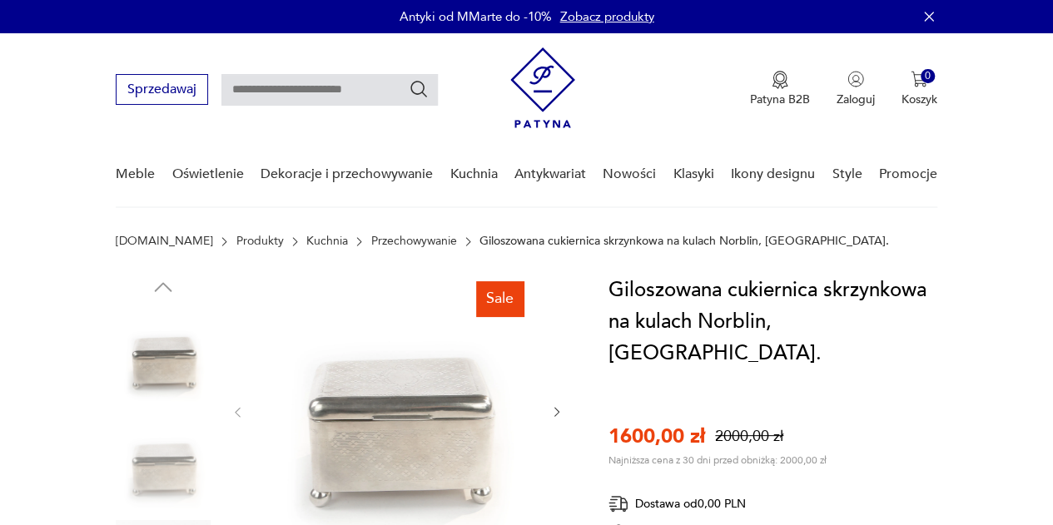
click at [1034, 94] on nav "Sprzedawaj Patyna B2B Zaloguj 0 Koszyk Twój koszyk ( 0 ) Brak produktów w koszy…" at bounding box center [526, 120] width 1053 height 175
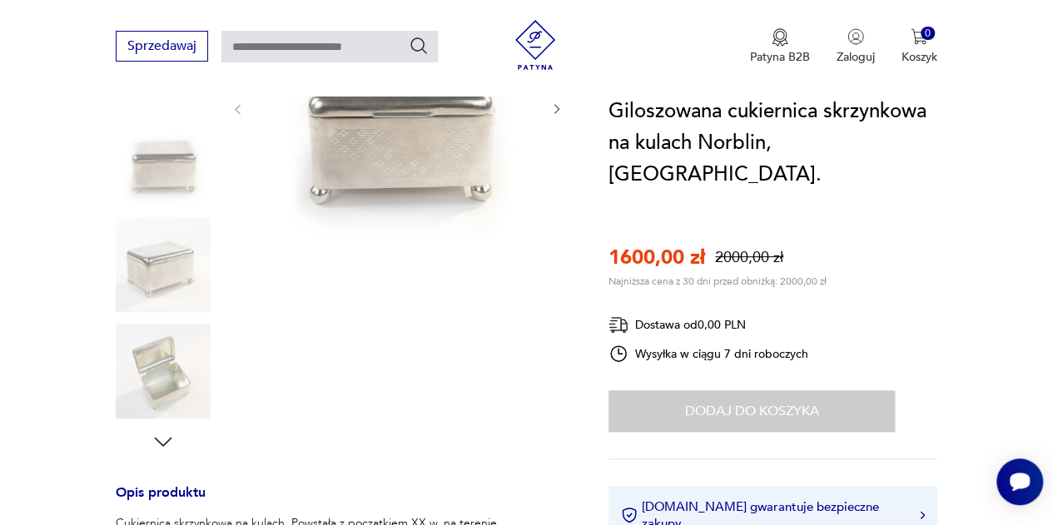
click at [453, 167] on img at bounding box center [397, 108] width 272 height 272
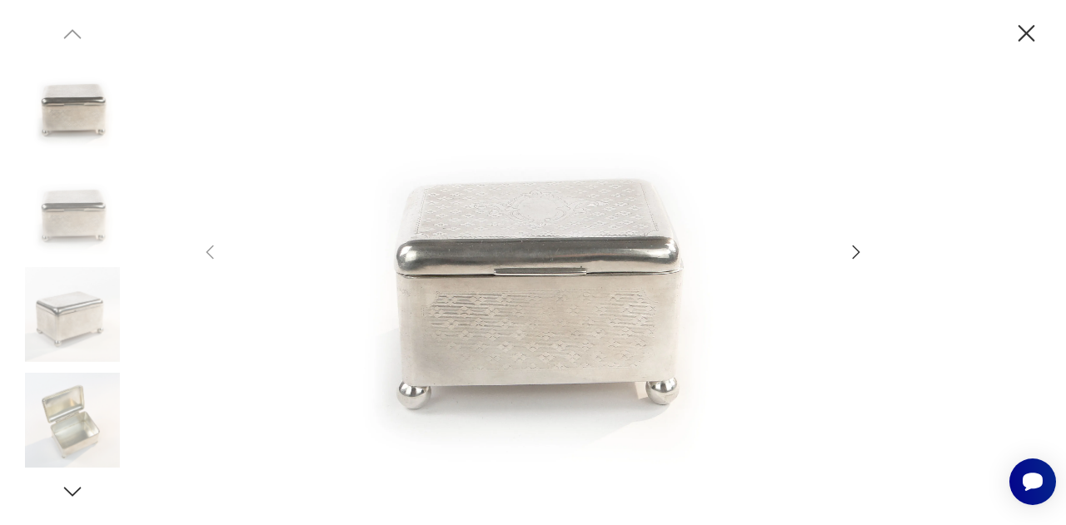
click at [736, 256] on img at bounding box center [532, 261] width 593 height 420
click at [841, 225] on div at bounding box center [533, 263] width 666 height 424
click at [849, 253] on icon "button" at bounding box center [856, 252] width 20 height 20
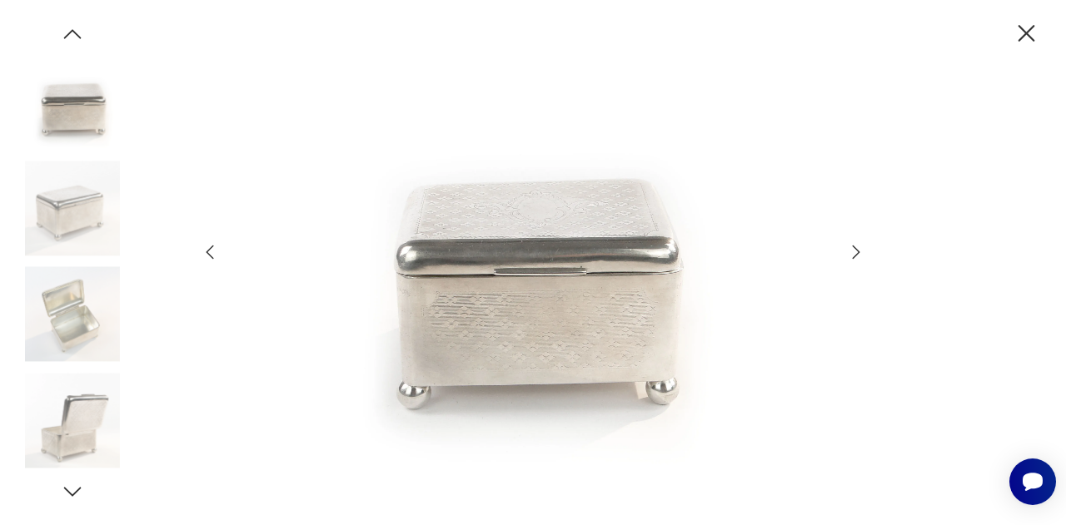
click at [849, 253] on icon "button" at bounding box center [856, 252] width 20 height 20
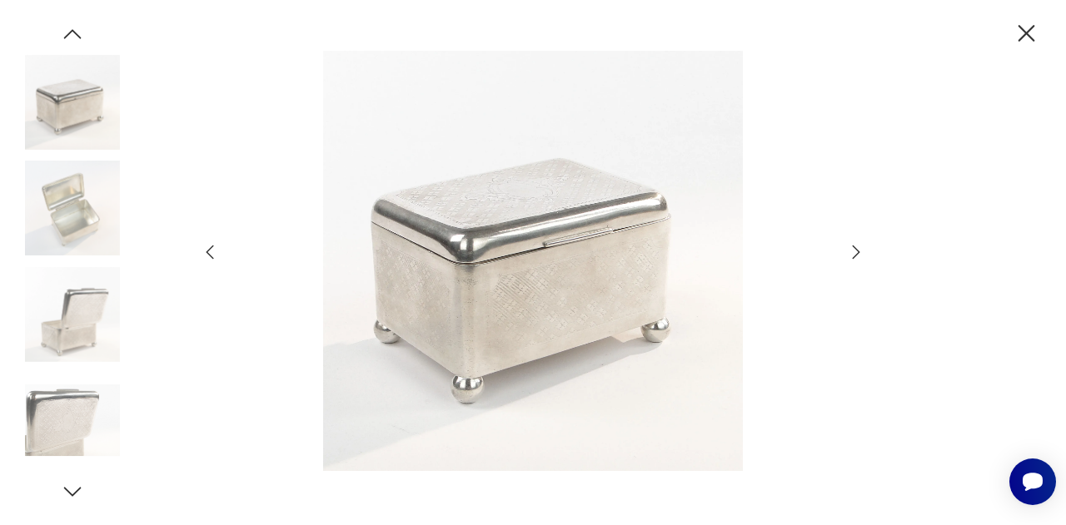
click at [849, 253] on icon "button" at bounding box center [856, 252] width 20 height 20
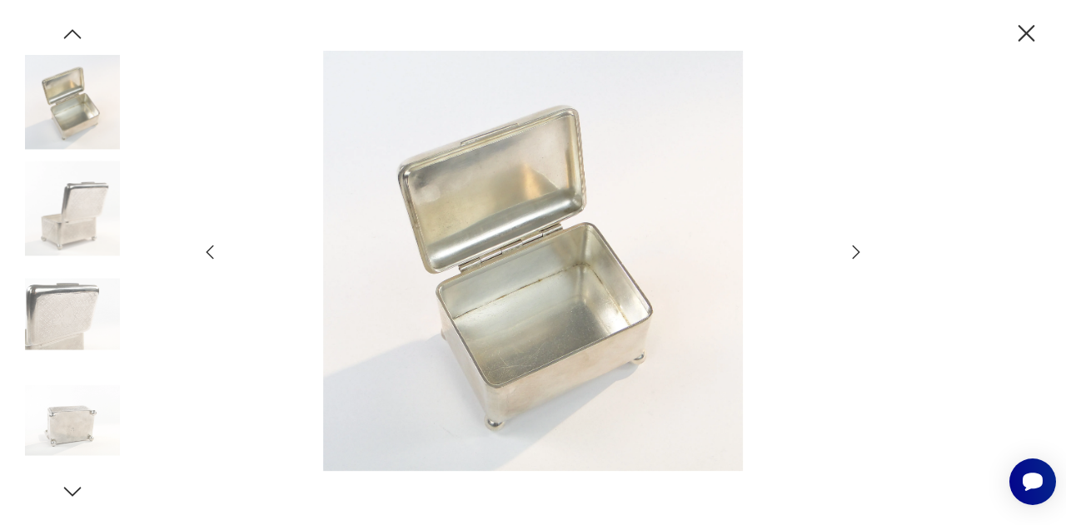
click at [849, 253] on icon "button" at bounding box center [856, 252] width 20 height 20
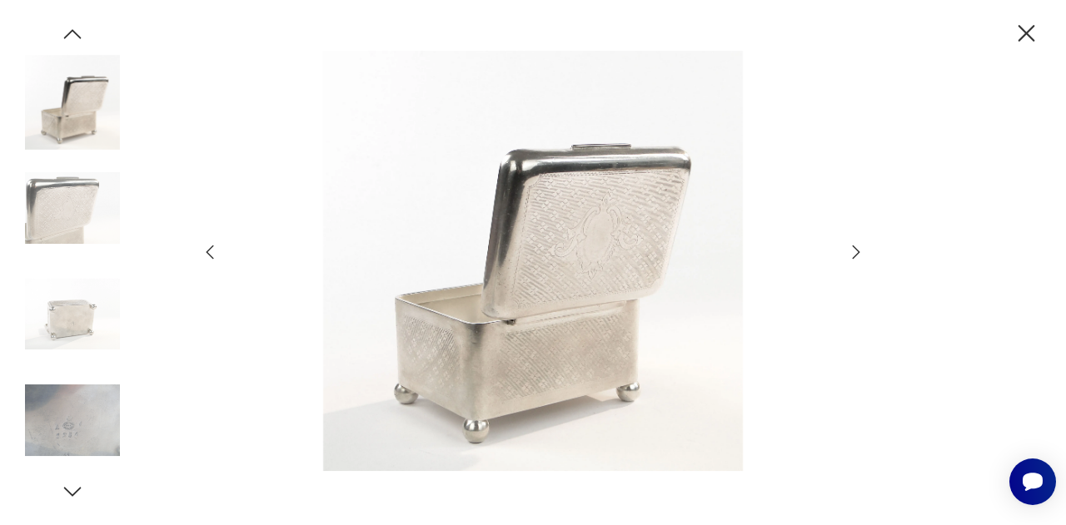
click at [849, 253] on icon "button" at bounding box center [856, 252] width 20 height 20
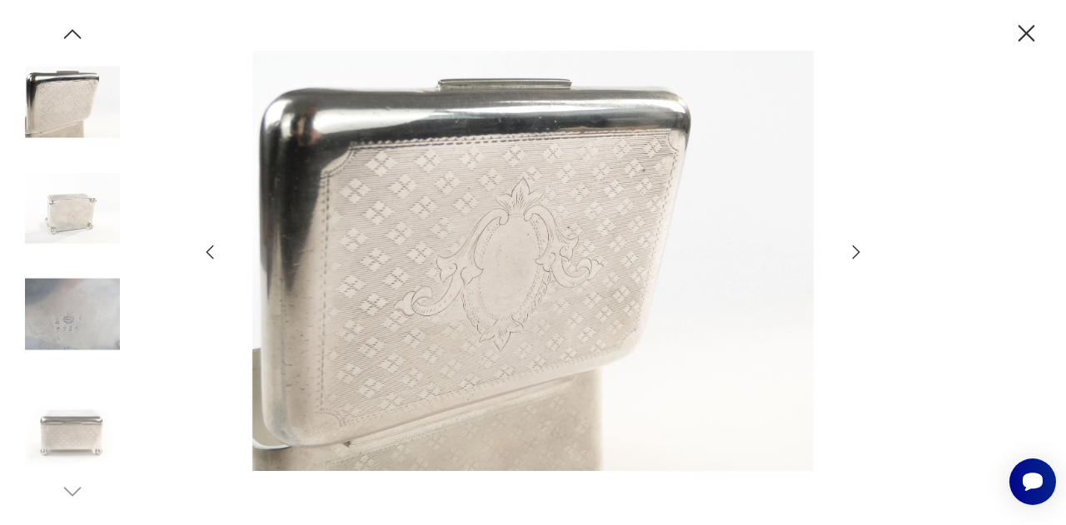
click at [849, 253] on icon "button" at bounding box center [856, 252] width 20 height 20
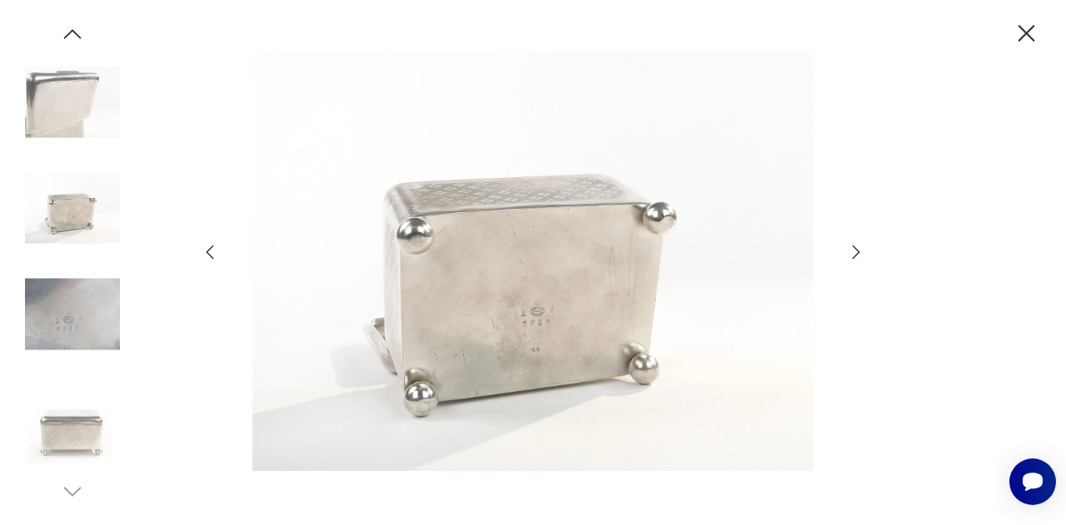
click at [849, 253] on icon "button" at bounding box center [856, 252] width 20 height 20
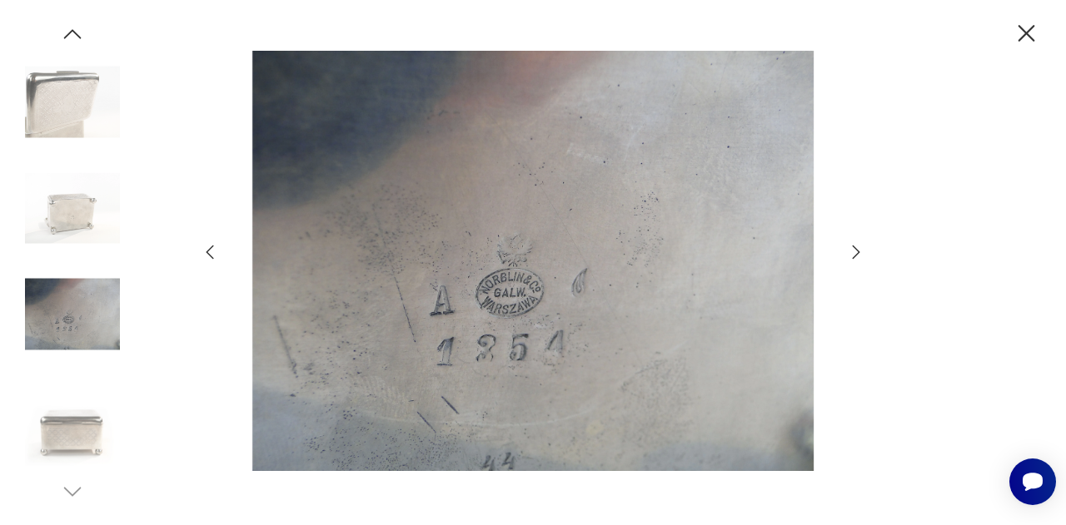
click at [849, 253] on icon "button" at bounding box center [856, 252] width 20 height 20
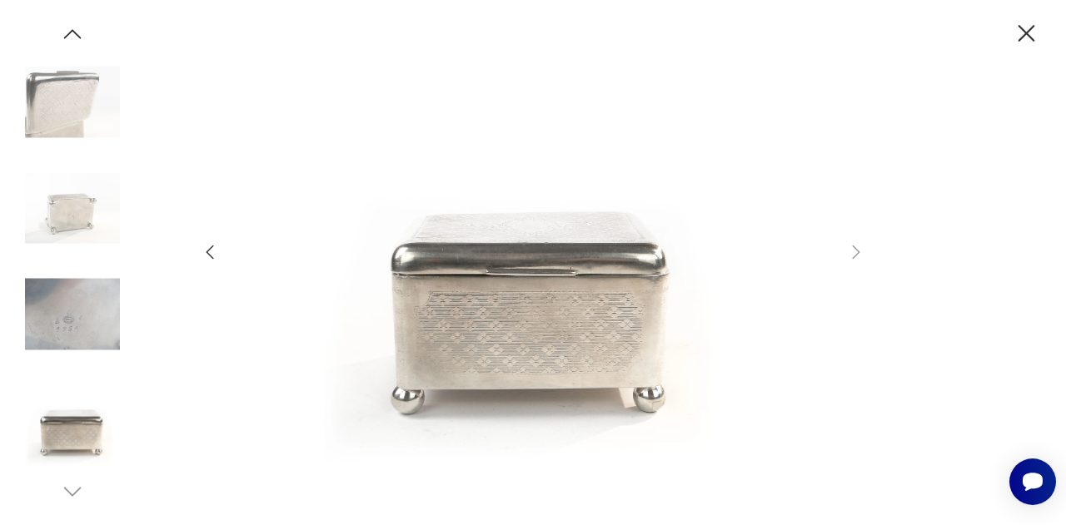
click at [1029, 33] on icon "button" at bounding box center [1026, 33] width 29 height 29
